Goal: Navigation & Orientation: Find specific page/section

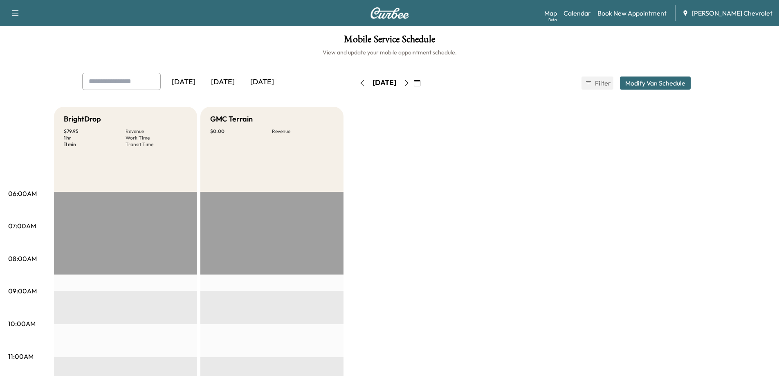
click at [408, 84] on icon "button" at bounding box center [406, 83] width 4 height 7
click at [217, 82] on div "[DATE]" at bounding box center [222, 82] width 39 height 19
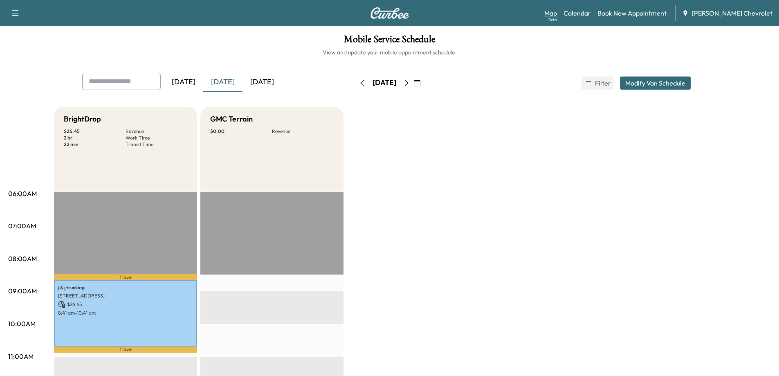
click at [557, 17] on link "Map Beta" at bounding box center [550, 13] width 13 height 10
click at [410, 82] on icon "button" at bounding box center [406, 83] width 7 height 7
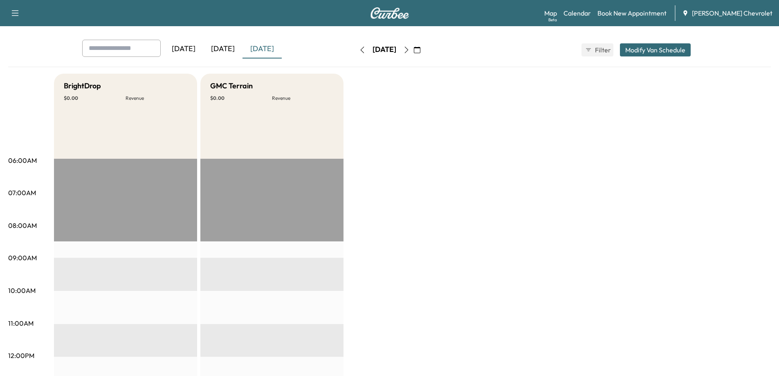
scroll to position [22, 0]
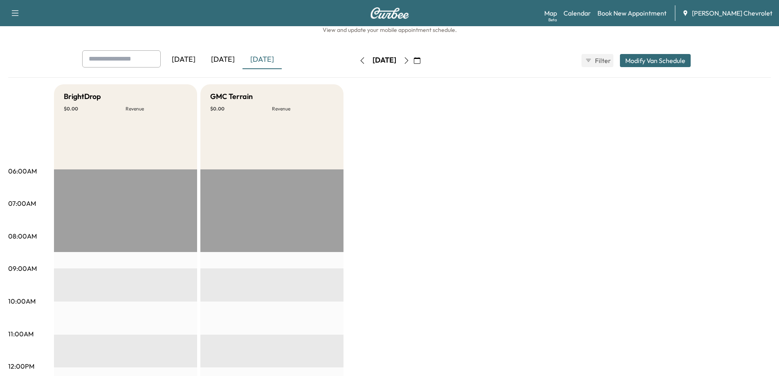
click at [408, 59] on icon "button" at bounding box center [406, 60] width 4 height 7
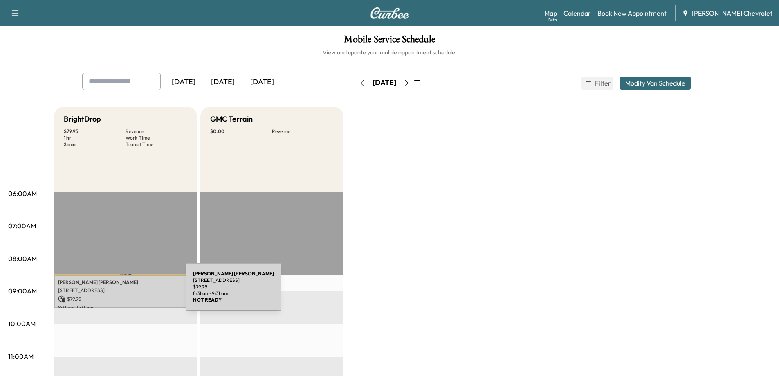
click at [124, 292] on p "[STREET_ADDRESS]" at bounding box center [125, 290] width 135 height 7
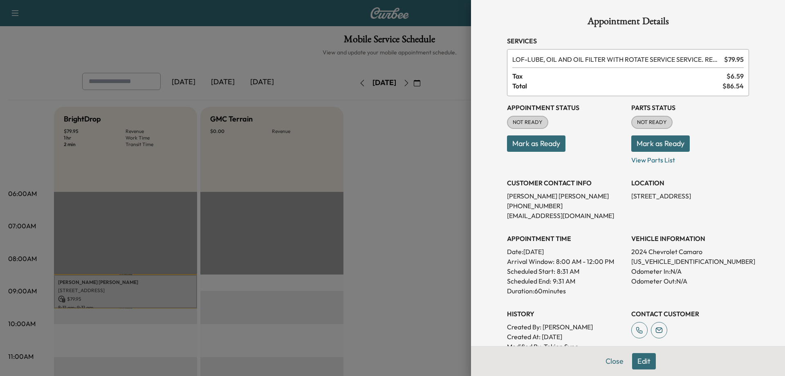
click at [423, 248] on div at bounding box center [392, 188] width 785 height 376
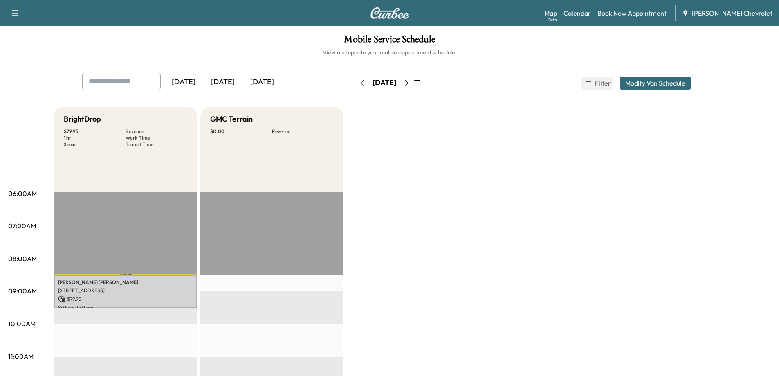
click at [410, 85] on icon "button" at bounding box center [406, 83] width 7 height 7
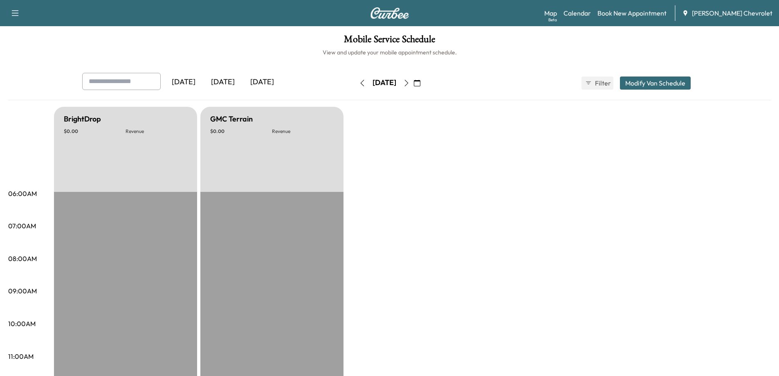
click at [413, 81] on button "button" at bounding box center [407, 82] width 14 height 13
click at [410, 83] on icon "button" at bounding box center [406, 83] width 7 height 7
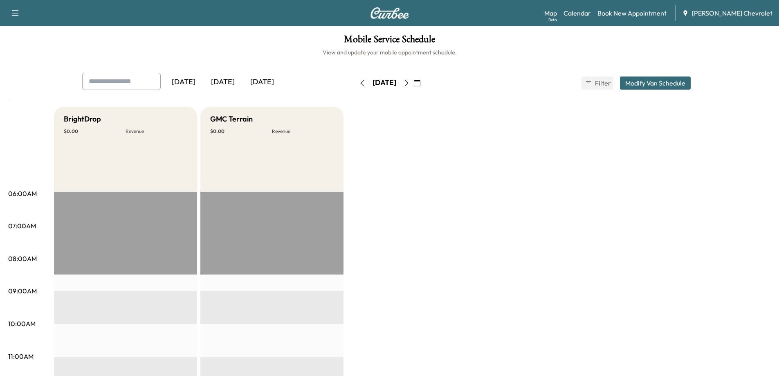
click at [410, 83] on icon "button" at bounding box center [406, 83] width 7 height 7
click at [410, 82] on icon "button" at bounding box center [406, 83] width 7 height 7
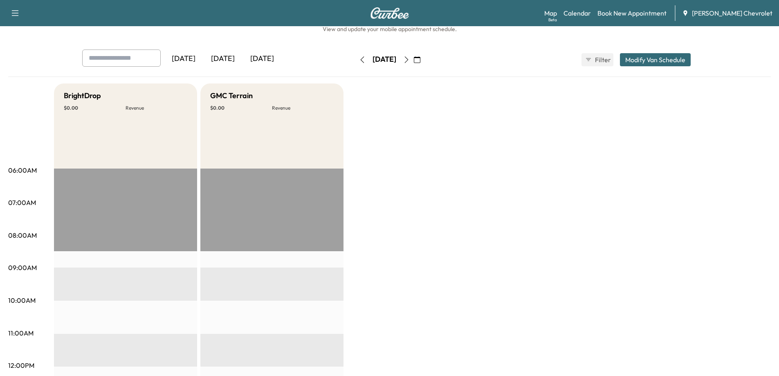
scroll to position [41, 0]
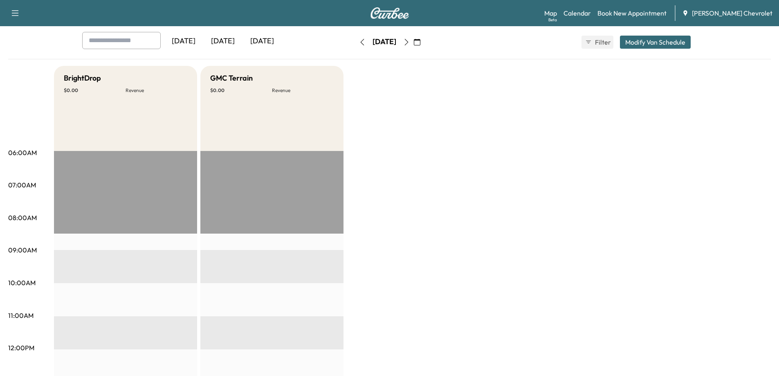
click at [236, 45] on div "[DATE]" at bounding box center [222, 41] width 39 height 19
